Goal: Information Seeking & Learning: Learn about a topic

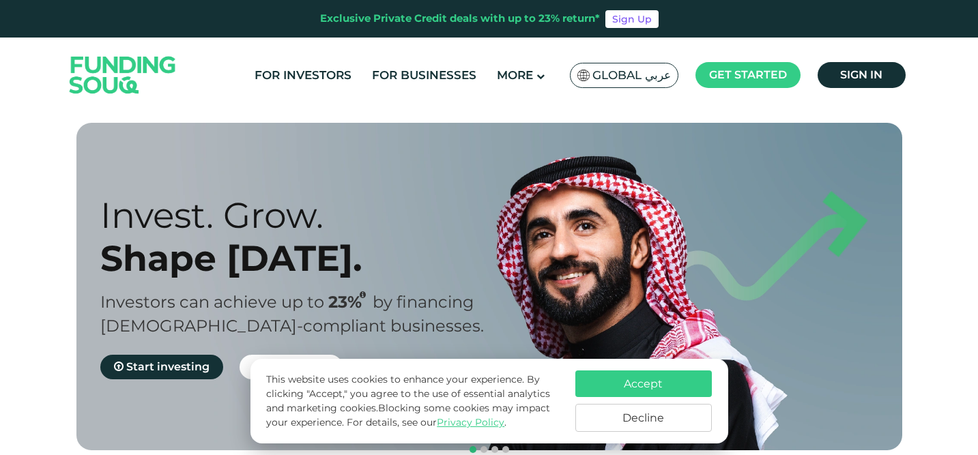
scroll to position [117, 0]
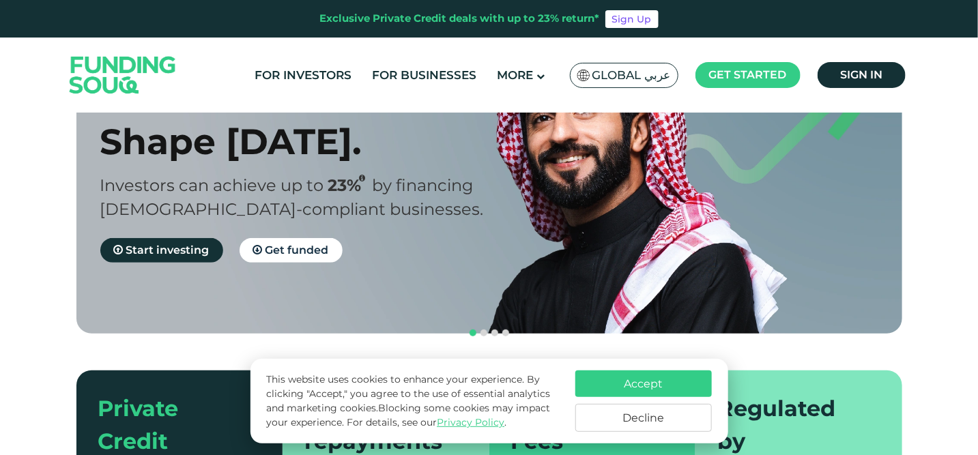
click at [669, 389] on button "Accept" at bounding box center [644, 384] width 137 height 27
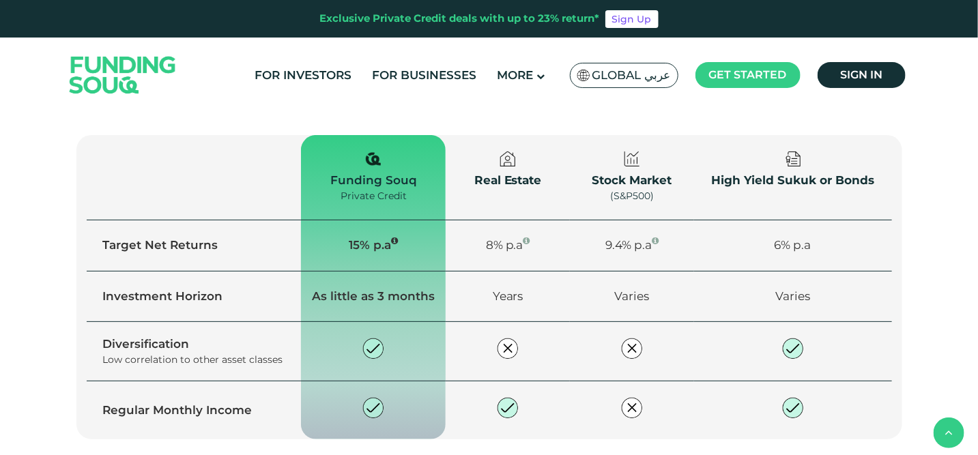
scroll to position [952, 0]
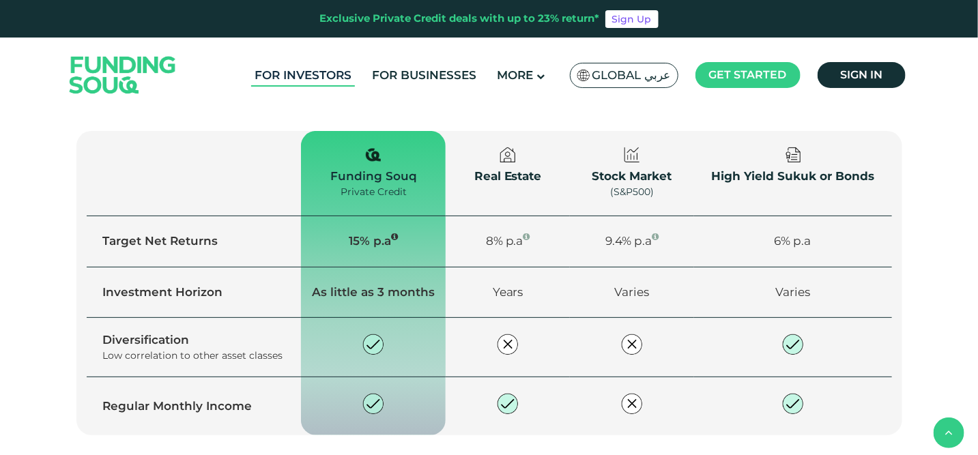
click at [341, 79] on link "For Investors" at bounding box center [303, 75] width 104 height 23
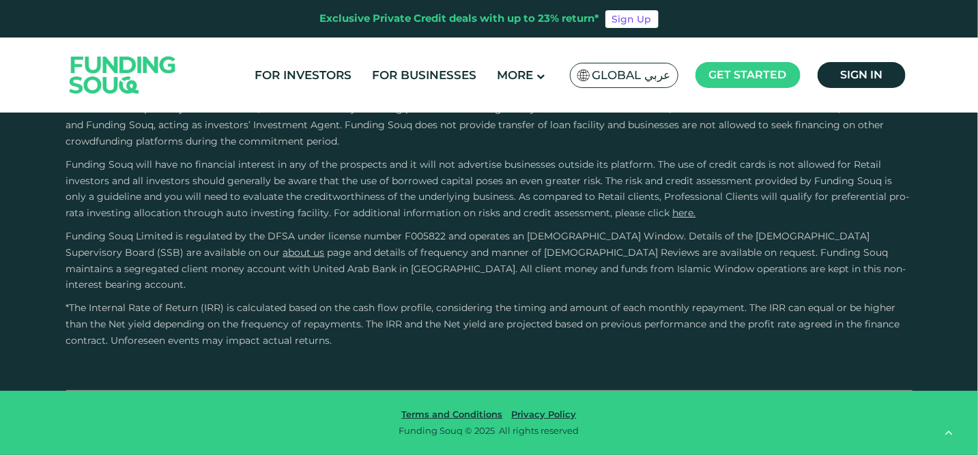
scroll to position [3158, 0]
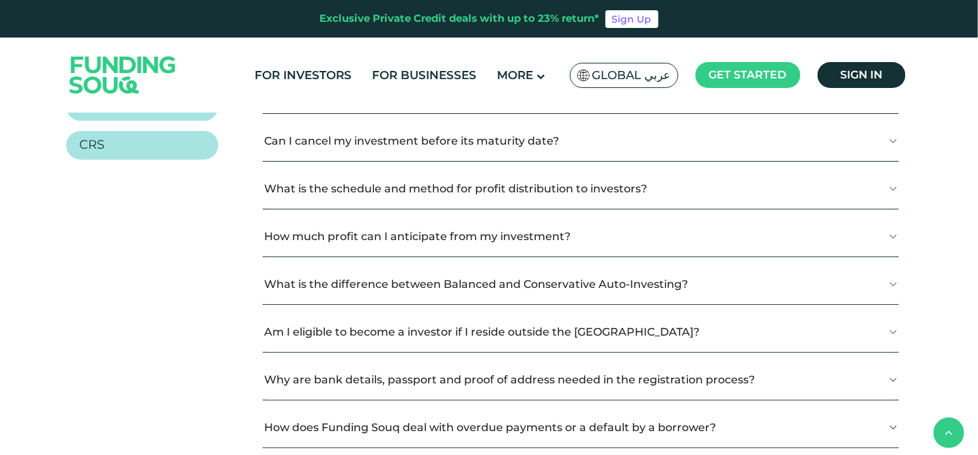
scroll to position [413, 0]
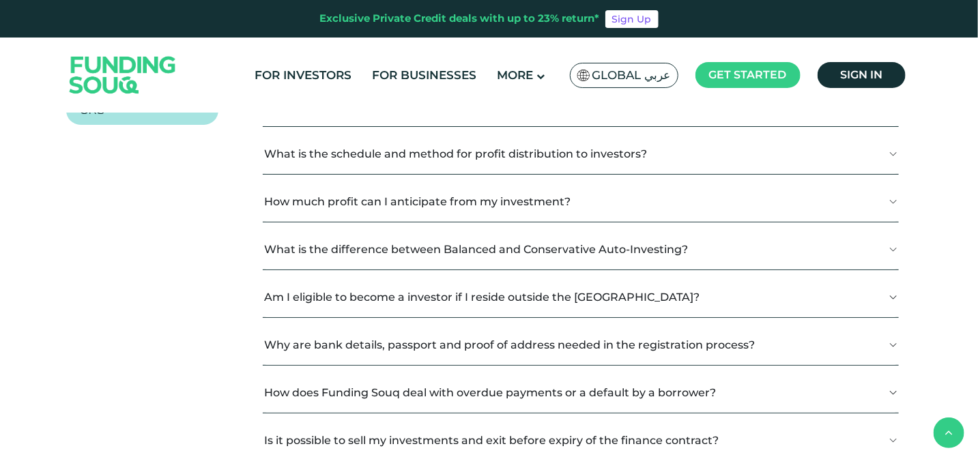
click at [562, 204] on button "How much profit can I anticipate from my investment?" at bounding box center [581, 202] width 636 height 40
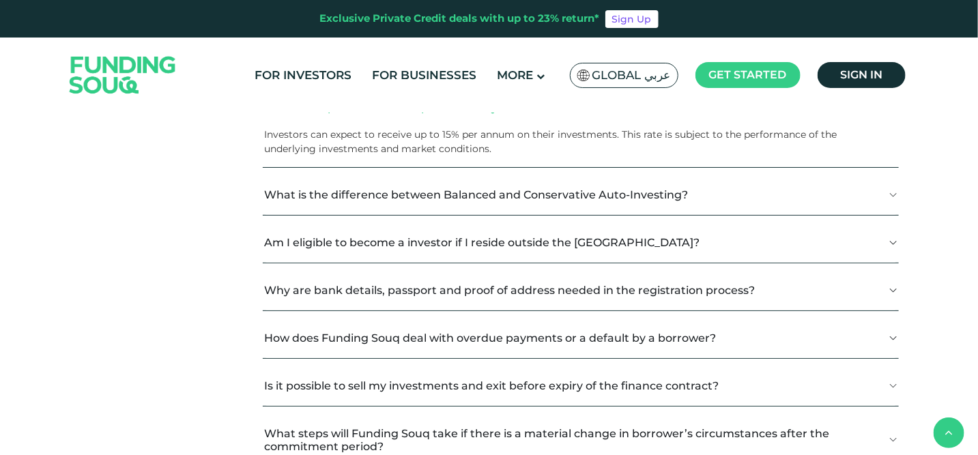
scroll to position [550, 0]
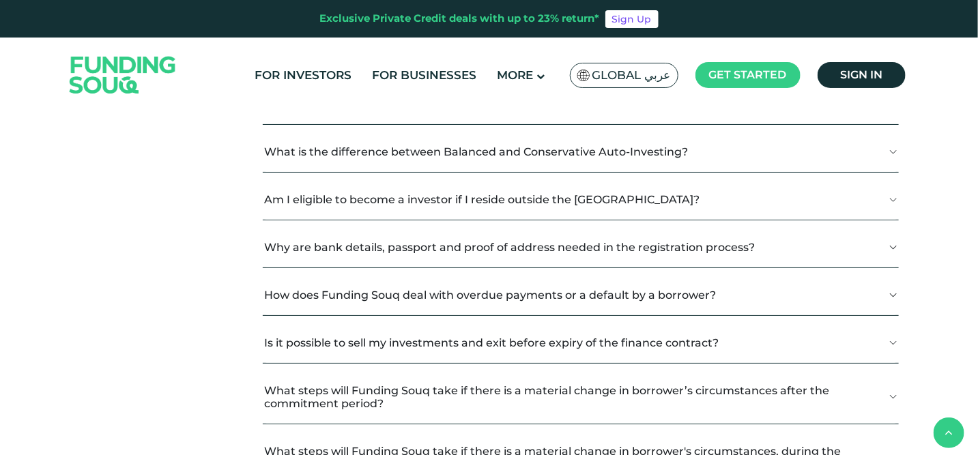
click at [593, 203] on button "Am I eligible to become a investor if I reside outside the UAE?" at bounding box center [581, 200] width 636 height 40
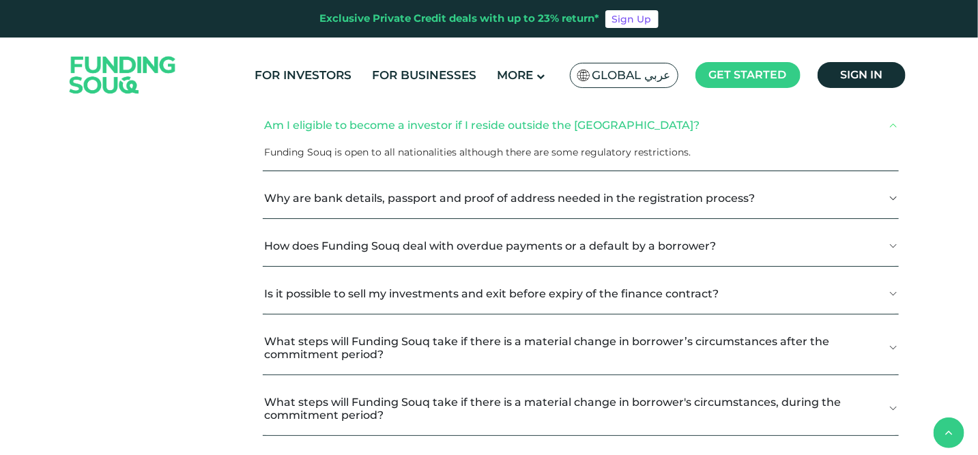
scroll to position [627, 0]
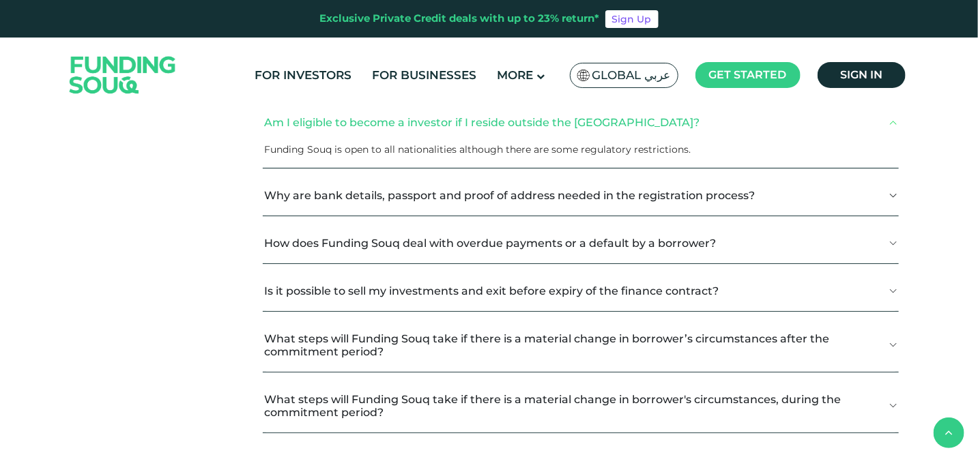
click at [593, 203] on button "Why are bank details, passport and proof of address needed in the registration …" at bounding box center [581, 195] width 636 height 40
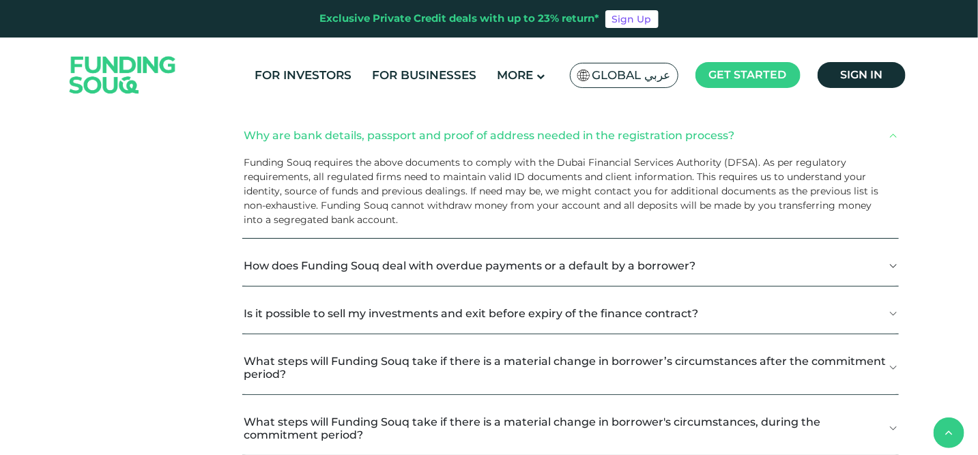
scroll to position [774, 0]
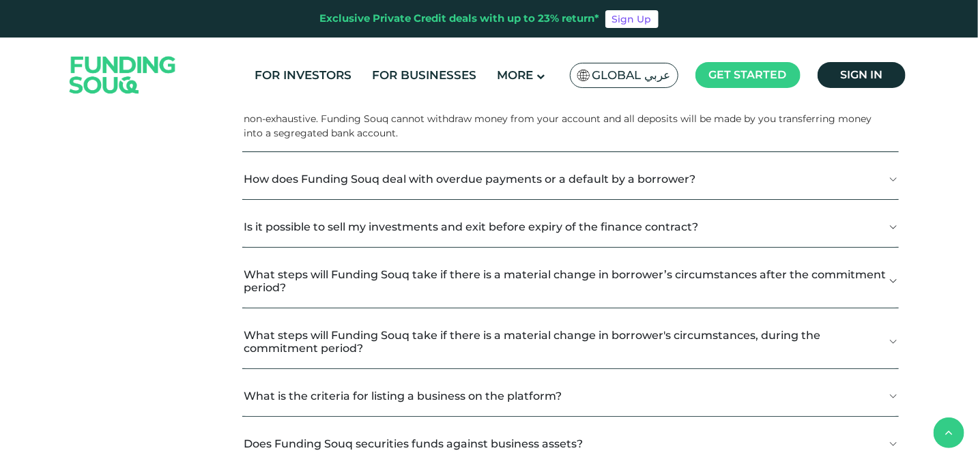
click at [594, 187] on button "How does Funding Souq deal with overdue payments or a default by a borrower?" at bounding box center [570, 179] width 657 height 40
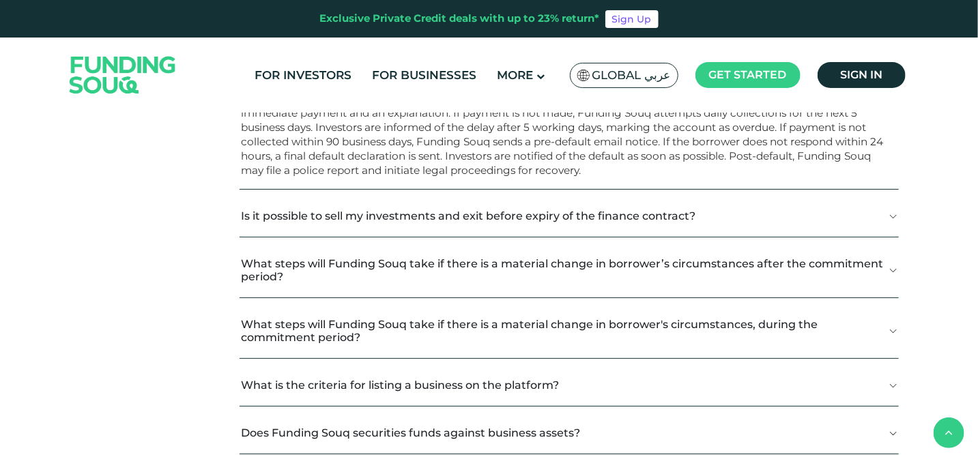
scroll to position [916, 0]
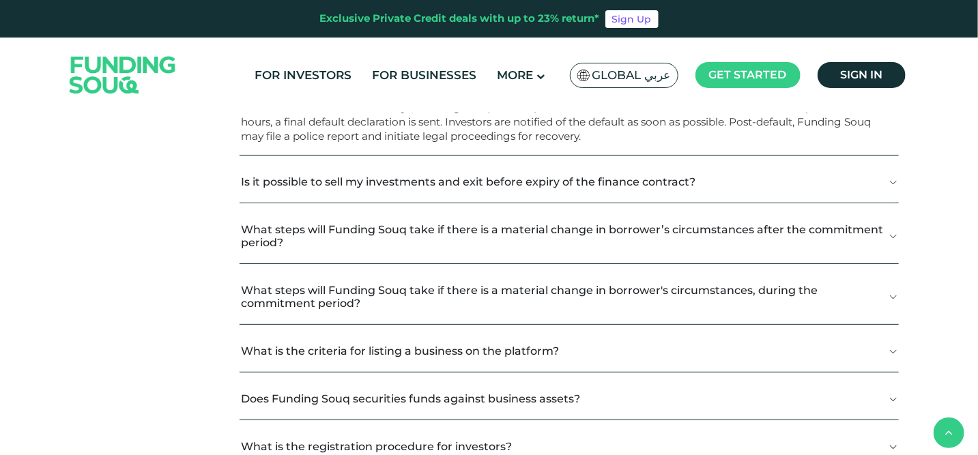
click at [623, 185] on button "Is it possible to sell my investments and exit before expiry of the finance con…" at bounding box center [569, 182] width 659 height 40
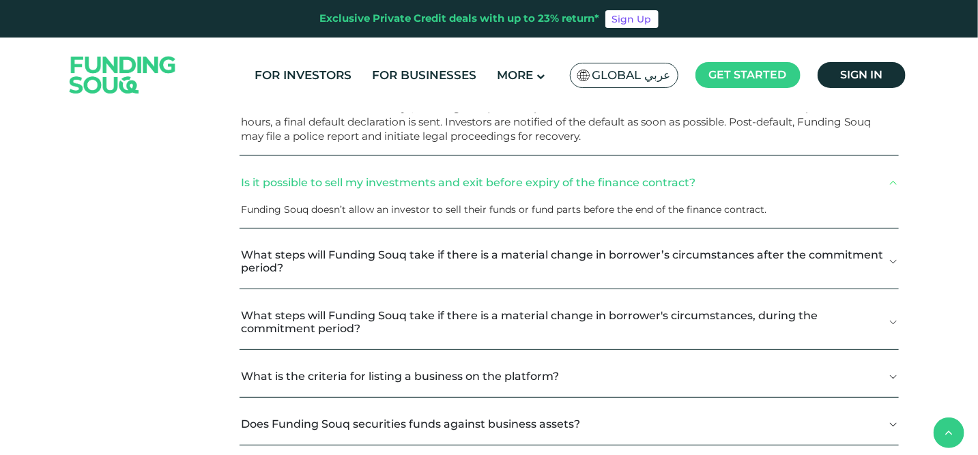
scroll to position [965, 0]
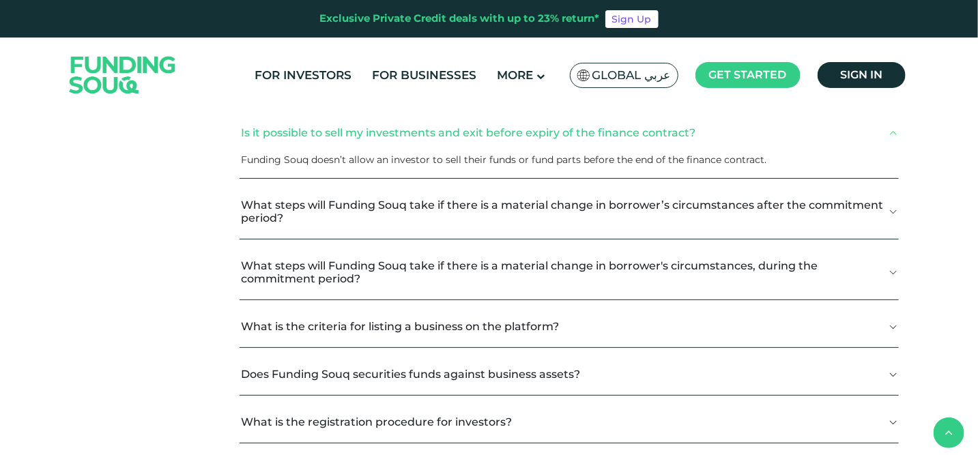
click at [634, 219] on button "What steps will Funding Souq take if there is a material change in borrower’s c…" at bounding box center [569, 212] width 659 height 53
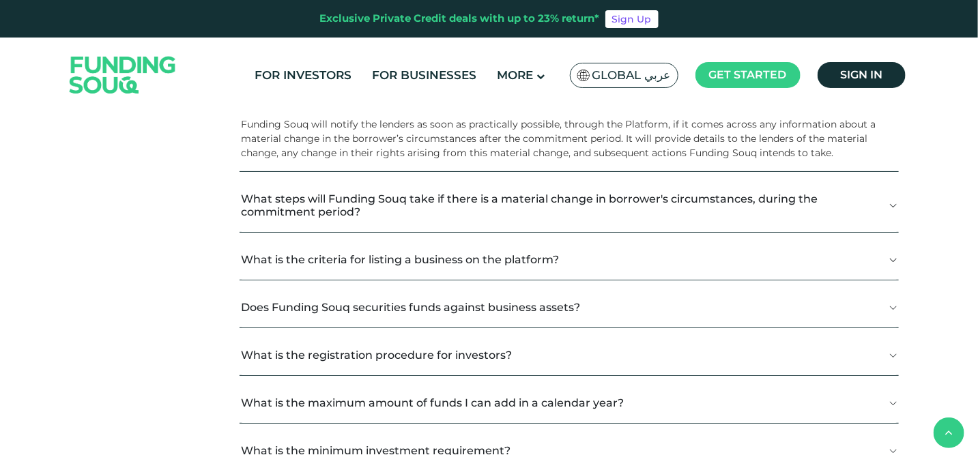
scroll to position [1088, 0]
click at [645, 213] on button "What steps will Funding Souq take if there is a material change in borrower's c…" at bounding box center [569, 204] width 659 height 53
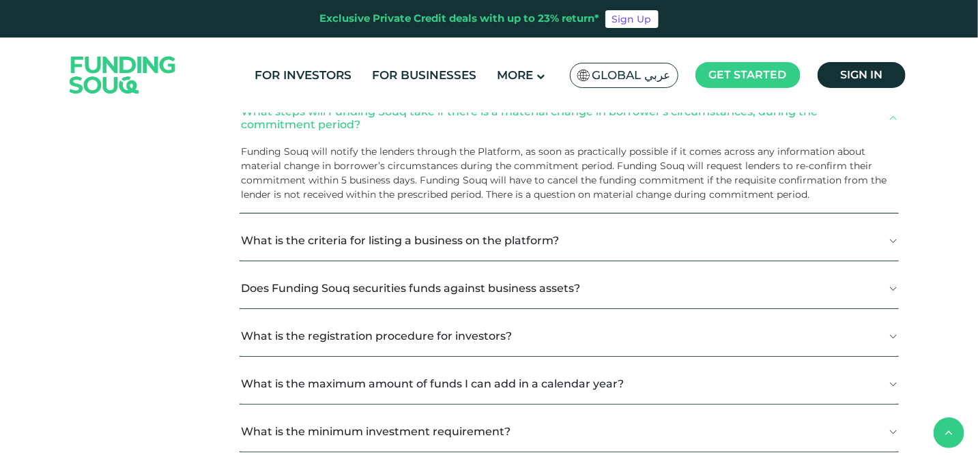
scroll to position [1180, 0]
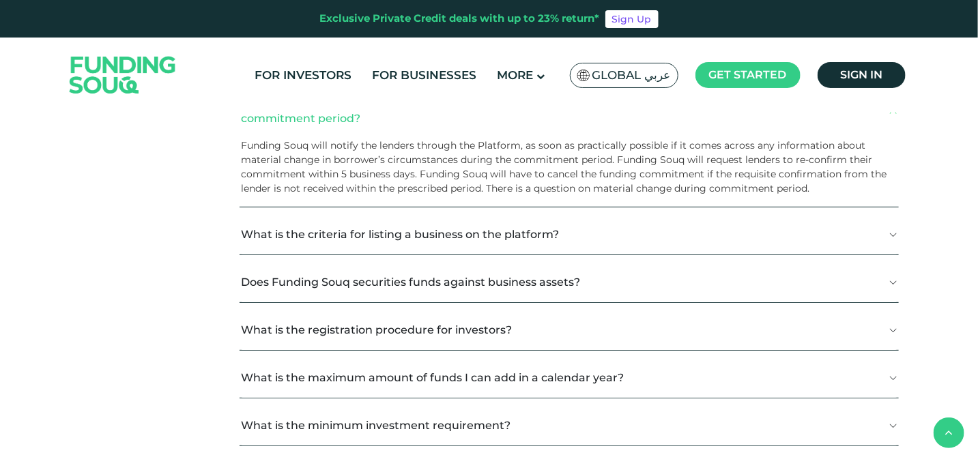
click at [632, 225] on button "What is the criteria for listing a business on the platform?" at bounding box center [569, 234] width 659 height 40
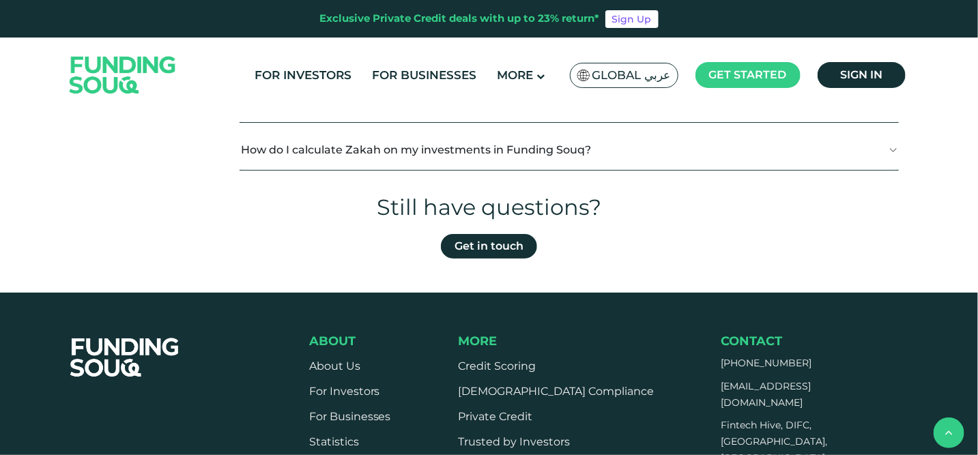
scroll to position [2081, 0]
